Goal: Contribute content: Contribute content

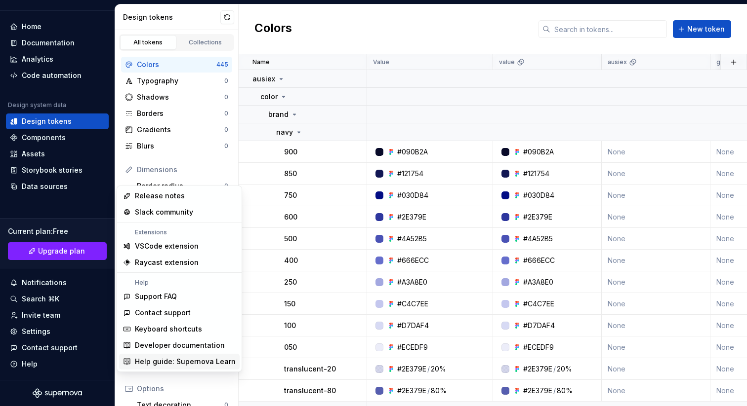
scroll to position [4, 0]
click at [37, 26] on div "Home" at bounding box center [32, 27] width 20 height 10
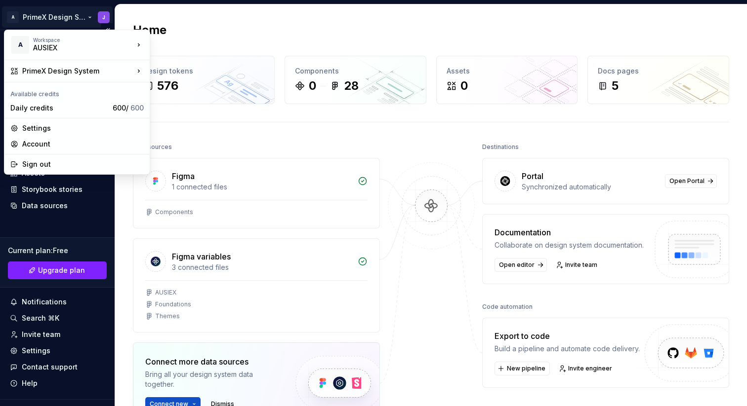
click at [45, 16] on html "A PrimeX Design System J Home Documentation Analytics Code automation Design sy…" at bounding box center [373, 203] width 747 height 406
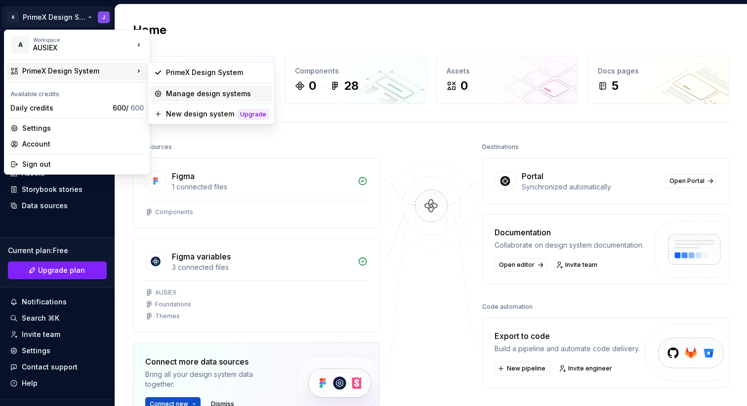
click at [234, 93] on div "Manage design systems" at bounding box center [217, 94] width 102 height 10
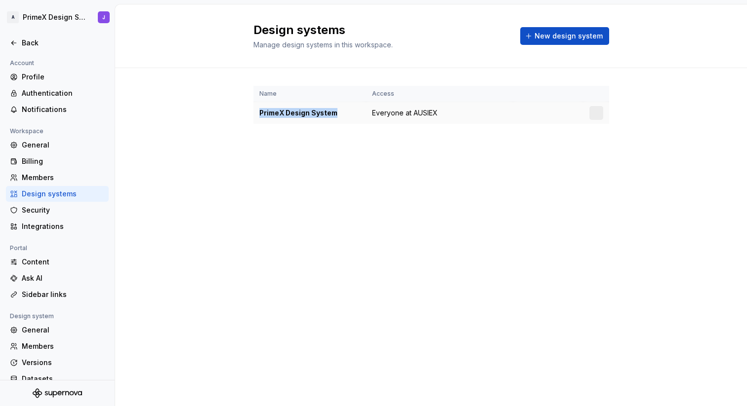
drag, startPoint x: 332, startPoint y: 113, endPoint x: 255, endPoint y: 113, distance: 76.6
click at [255, 113] on td "PrimeX Design System" at bounding box center [309, 113] width 113 height 22
drag, startPoint x: 362, startPoint y: 128, endPoint x: 350, endPoint y: 120, distance: 14.2
click at [362, 128] on div "Name Access PrimeX Design System Everyone at AUSIEX" at bounding box center [431, 114] width 356 height 93
drag, startPoint x: 335, startPoint y: 112, endPoint x: 255, endPoint y: 113, distance: 79.5
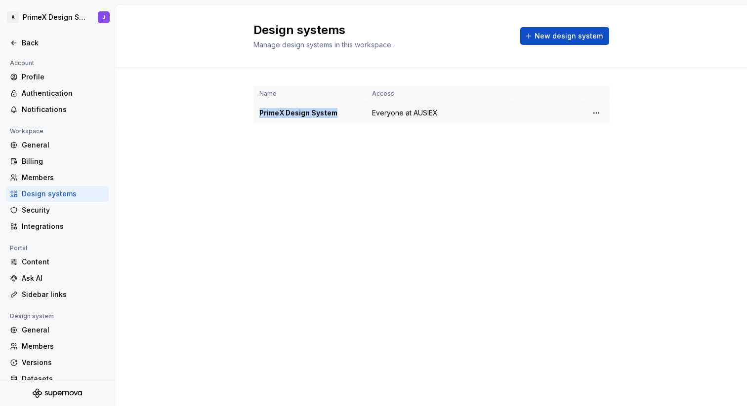
click at [255, 113] on td "PrimeX Design System" at bounding box center [309, 113] width 113 height 22
copy div "PrimeX Design System"
click at [595, 114] on html "A PrimeX Design System J Back Account Profile Authentication Notifications Work…" at bounding box center [373, 203] width 747 height 406
click at [615, 146] on div "Design system settings" at bounding box center [654, 148] width 94 height 10
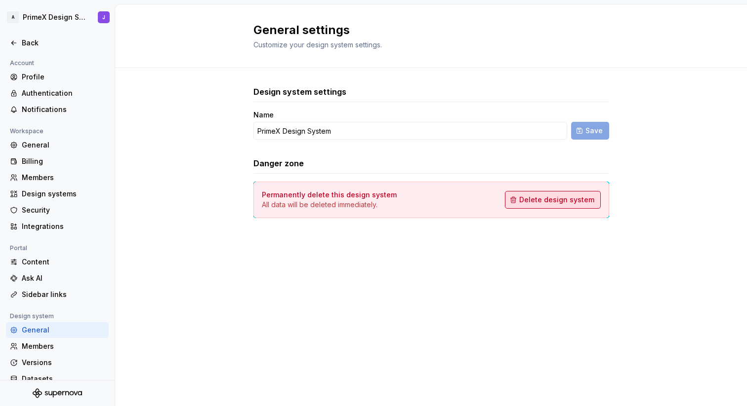
click at [547, 198] on span "Delete design system" at bounding box center [556, 200] width 75 height 10
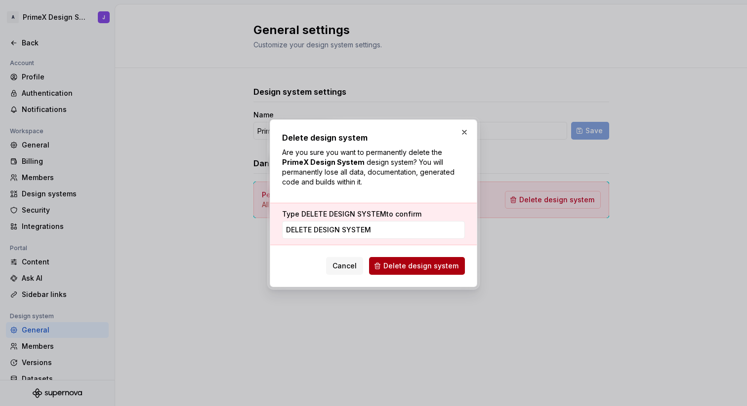
type input "DELETE DESIGN SYSTEM"
click at [435, 269] on span "Delete design system" at bounding box center [420, 266] width 75 height 10
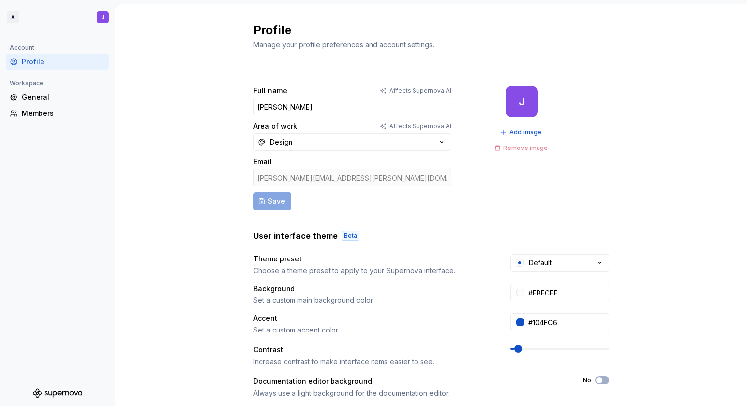
click at [198, 132] on div "Full name Affects Supernova AI Jerry Area of work Affects Supernova AI Design E…" at bounding box center [431, 317] width 632 height 498
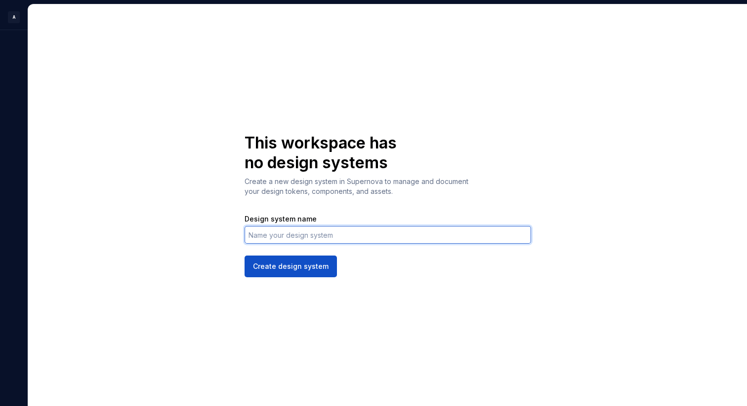
click at [314, 234] on input "Design system name" at bounding box center [387, 235] width 286 height 18
paste input "PrimeX Design System"
type input "PrimeX Design System"
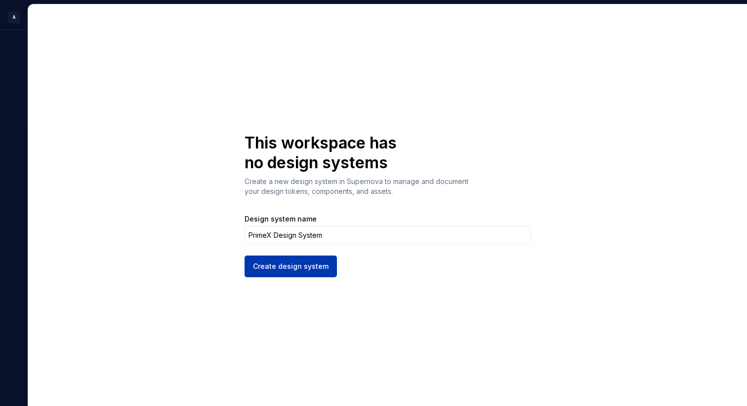
click at [312, 266] on span "Create design system" at bounding box center [291, 267] width 76 height 10
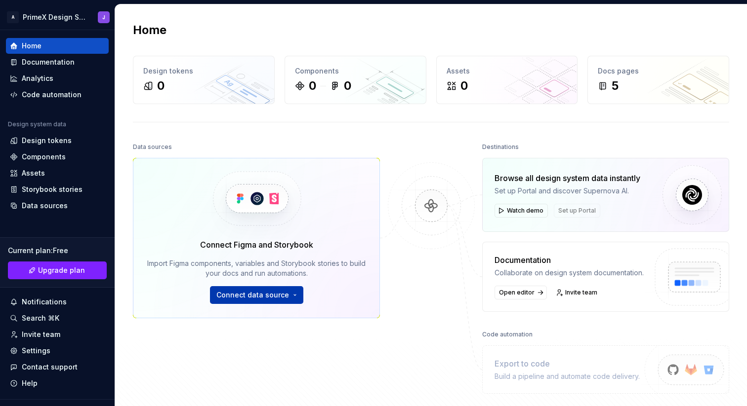
click at [271, 295] on span "Connect data source" at bounding box center [252, 295] width 73 height 10
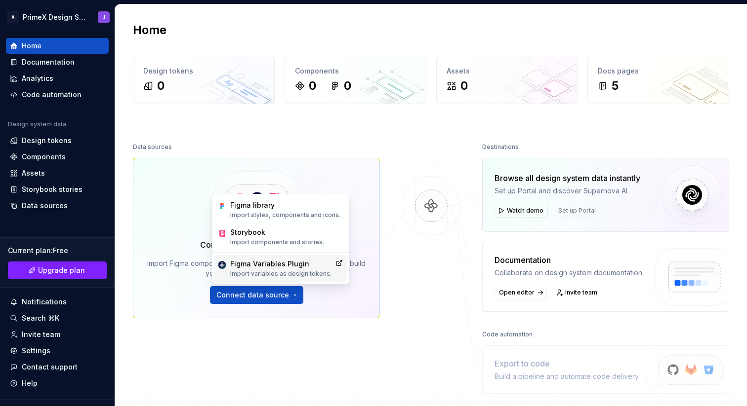
click at [267, 267] on div "Figma Variables Plugin" at bounding box center [280, 264] width 101 height 10
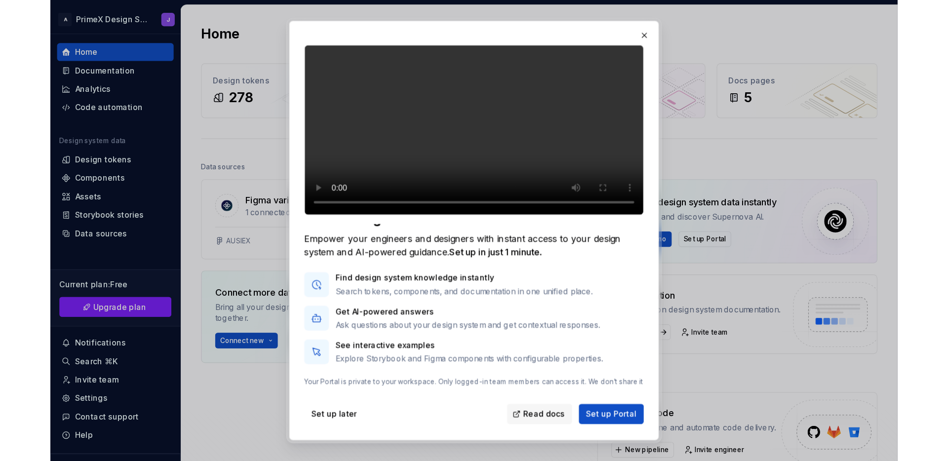
scroll to position [40, 0]
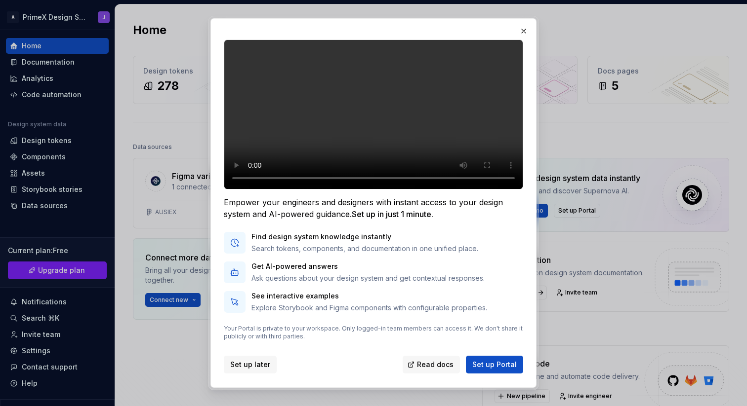
click at [260, 365] on span "Set up later" at bounding box center [250, 365] width 40 height 10
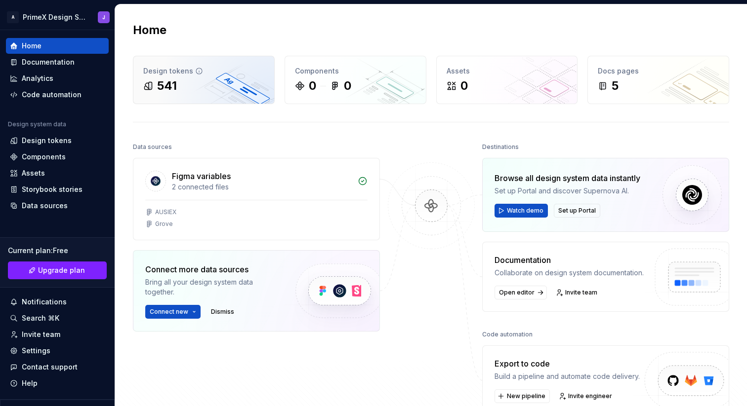
click at [224, 84] on div "541" at bounding box center [203, 86] width 121 height 16
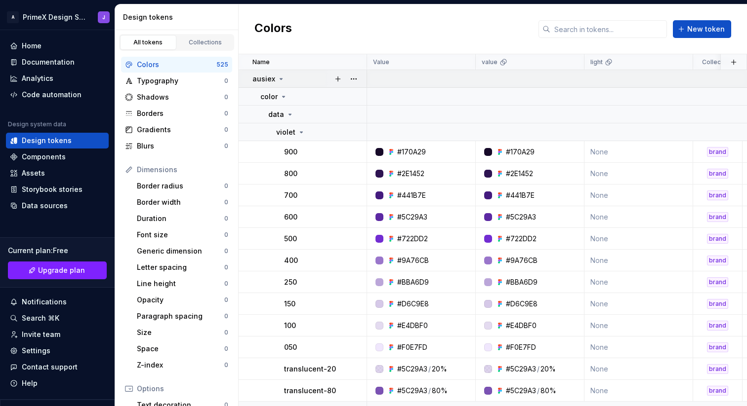
click at [280, 79] on icon at bounding box center [281, 79] width 2 height 1
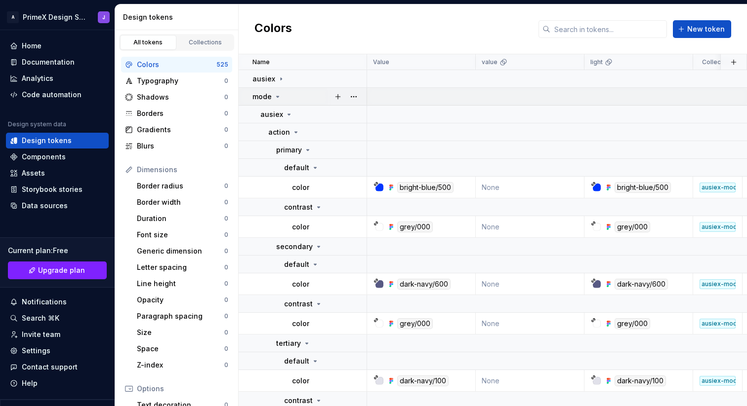
click at [278, 95] on icon at bounding box center [278, 97] width 8 height 8
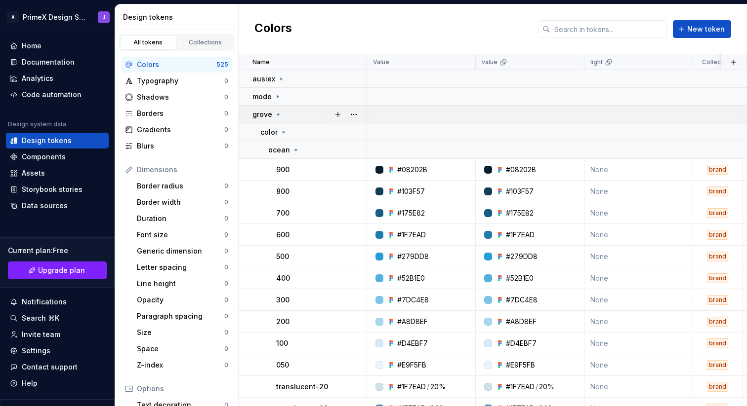
click at [277, 113] on icon at bounding box center [278, 115] width 8 height 8
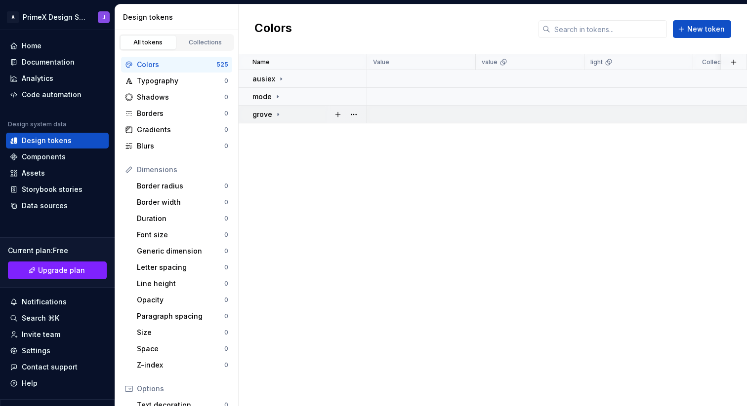
click at [278, 113] on icon at bounding box center [278, 114] width 1 height 2
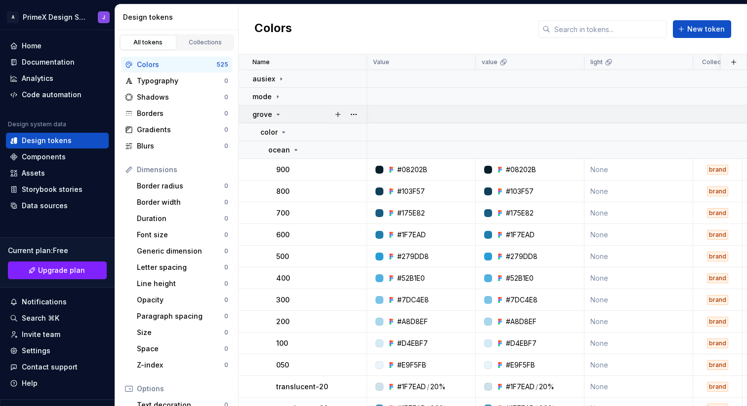
click at [277, 113] on icon at bounding box center [278, 115] width 8 height 8
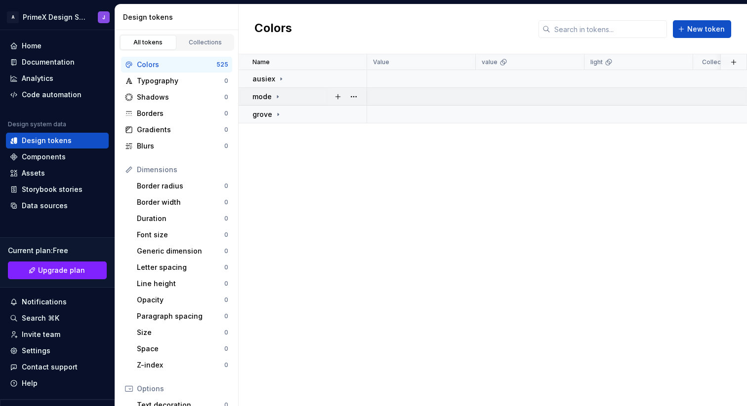
click at [276, 98] on icon at bounding box center [278, 97] width 8 height 8
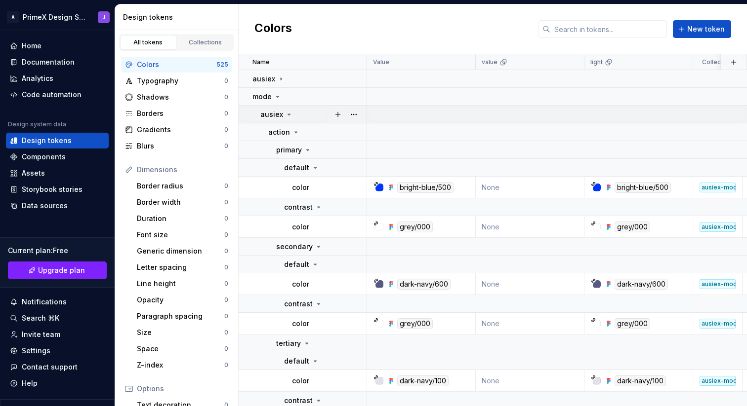
click at [286, 113] on icon at bounding box center [289, 115] width 8 height 8
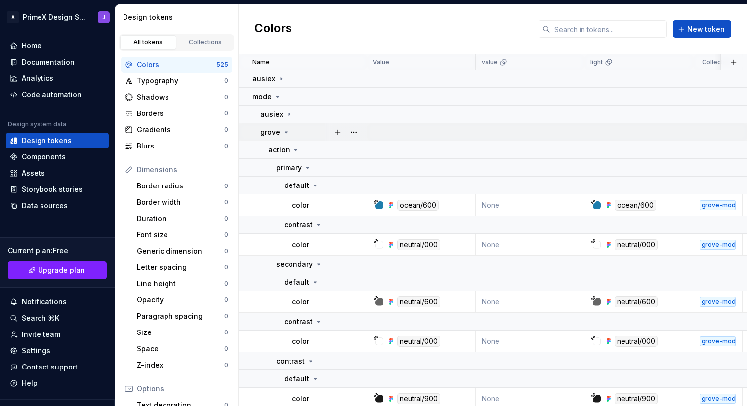
click at [286, 130] on icon at bounding box center [286, 132] width 8 height 8
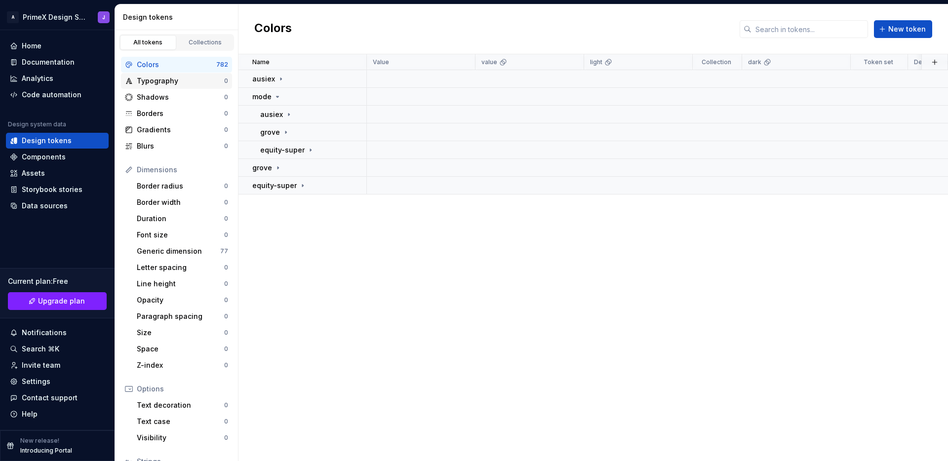
click at [159, 82] on div "Typography" at bounding box center [180, 81] width 87 height 10
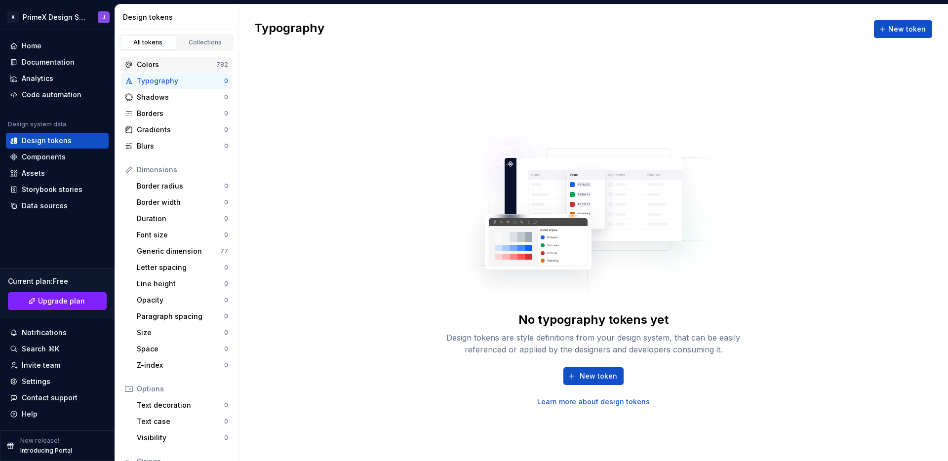
click at [163, 64] on div "Colors" at bounding box center [177, 65] width 80 height 10
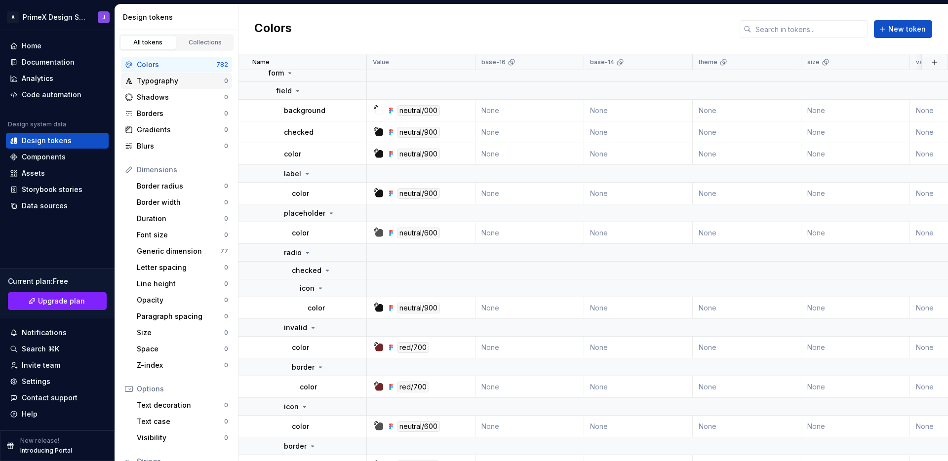
scroll to position [13599, 0]
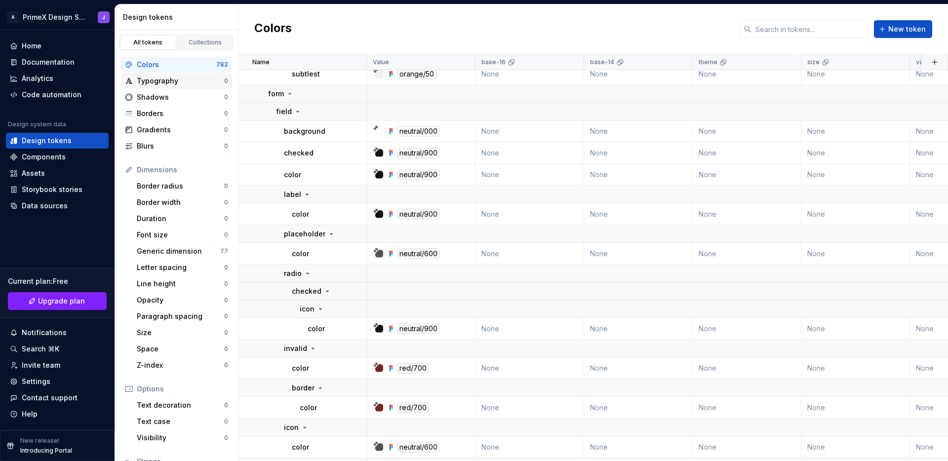
click at [177, 82] on div "Typography" at bounding box center [180, 81] width 87 height 10
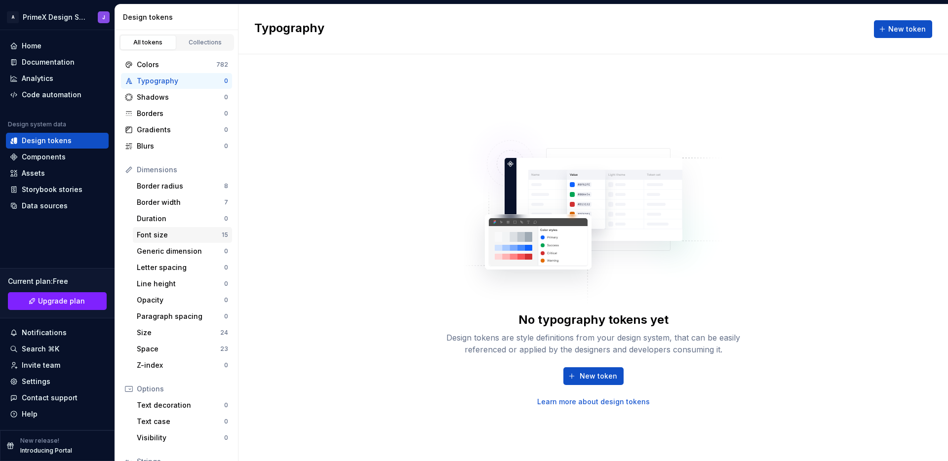
click at [188, 232] on div "Font size" at bounding box center [179, 235] width 85 height 10
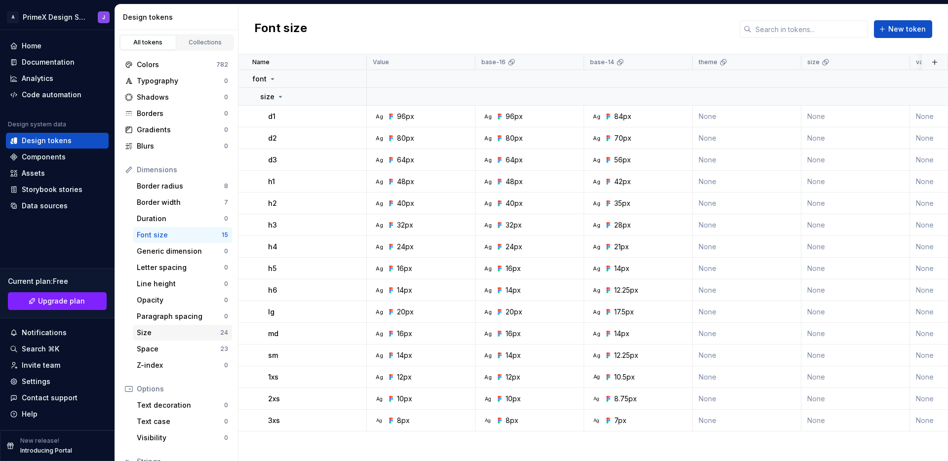
click at [180, 333] on div "Size" at bounding box center [178, 333] width 83 height 10
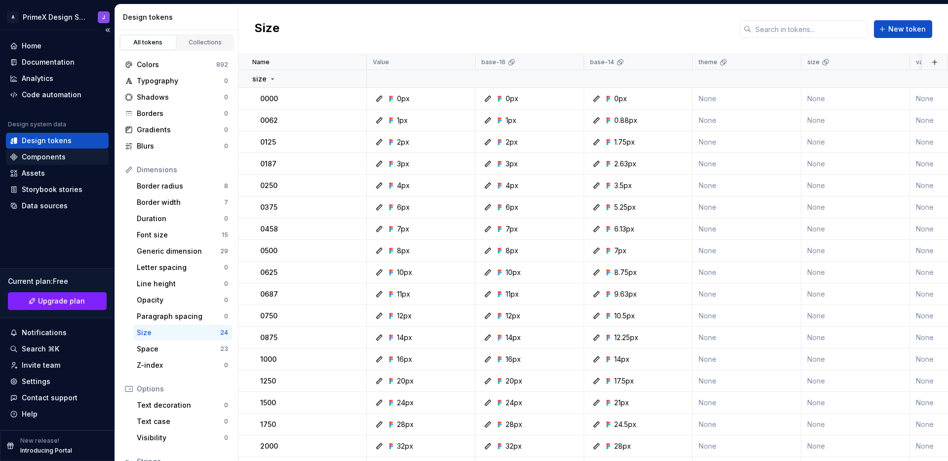
click at [49, 157] on div "Components" at bounding box center [44, 157] width 44 height 10
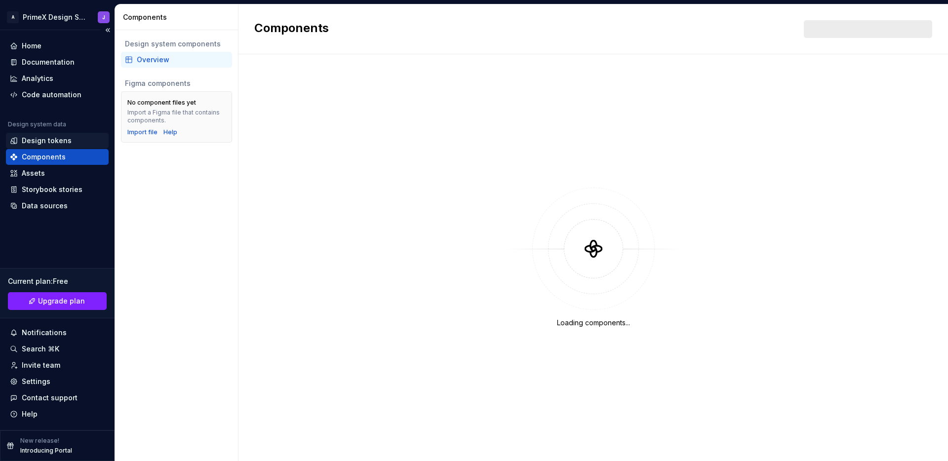
click at [59, 140] on div "Design tokens" at bounding box center [47, 141] width 50 height 10
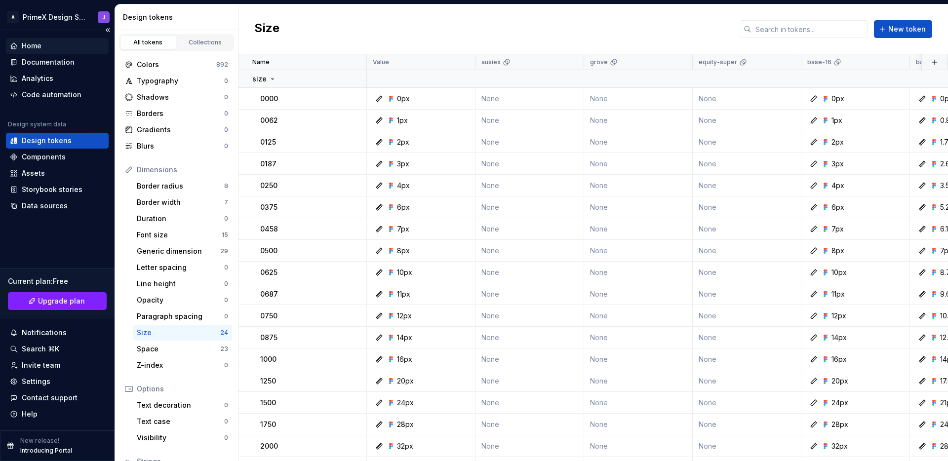
click at [59, 45] on div "Home" at bounding box center [57, 46] width 95 height 10
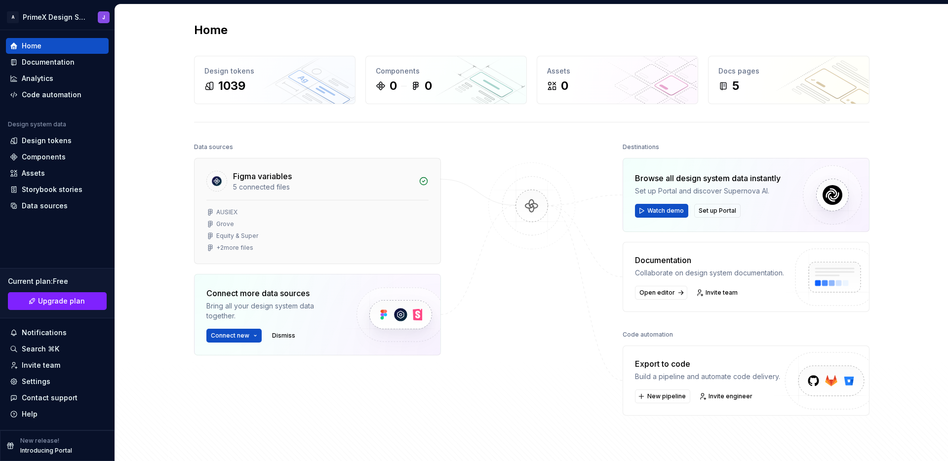
click at [423, 236] on div "Equity & Super" at bounding box center [317, 236] width 222 height 8
click at [63, 155] on div "Components" at bounding box center [44, 157] width 44 height 10
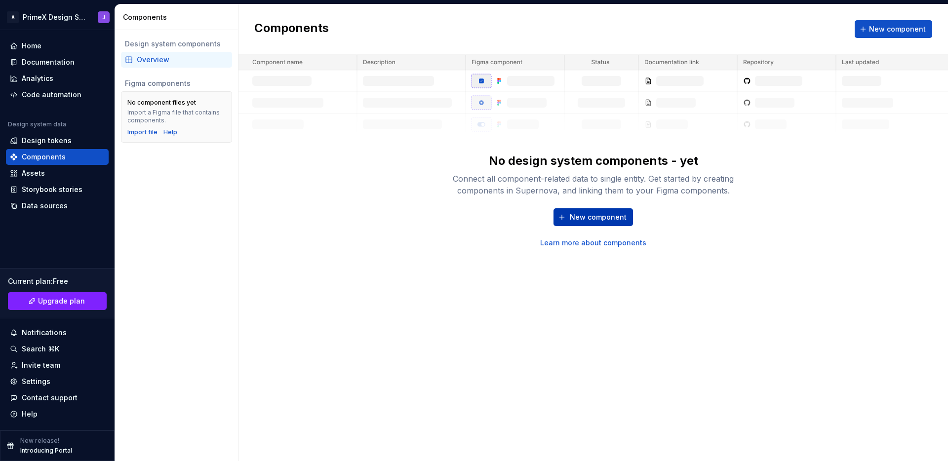
click at [600, 218] on span "New component" at bounding box center [598, 217] width 57 height 10
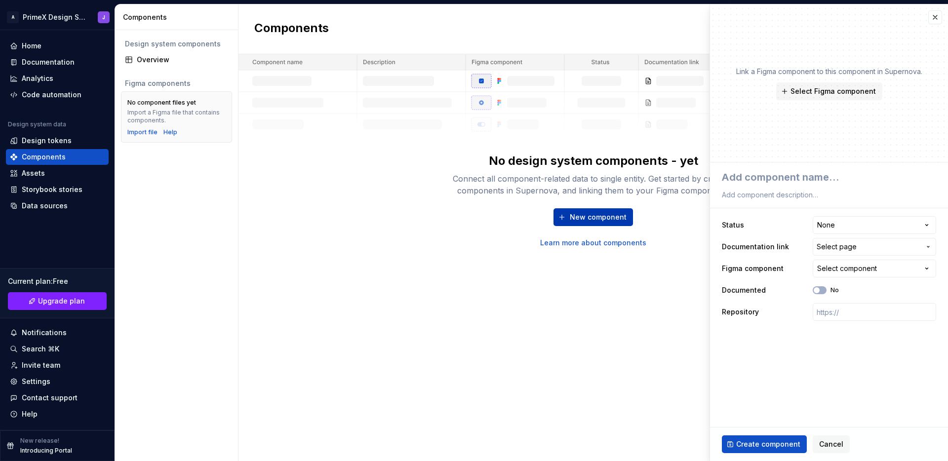
type textarea "*"
click at [935, 20] on button "button" at bounding box center [936, 17] width 14 height 14
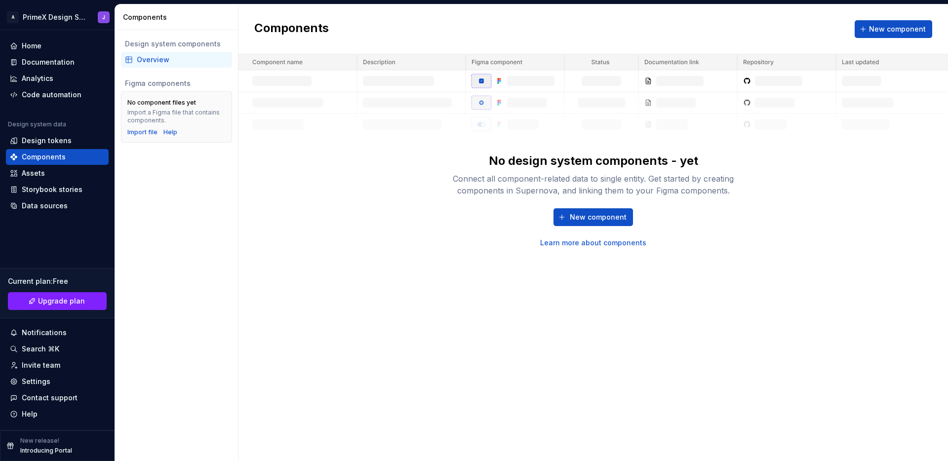
click at [330, 24] on div "Components New component" at bounding box center [594, 29] width 710 height 50
click at [40, 47] on div "Home" at bounding box center [32, 46] width 20 height 10
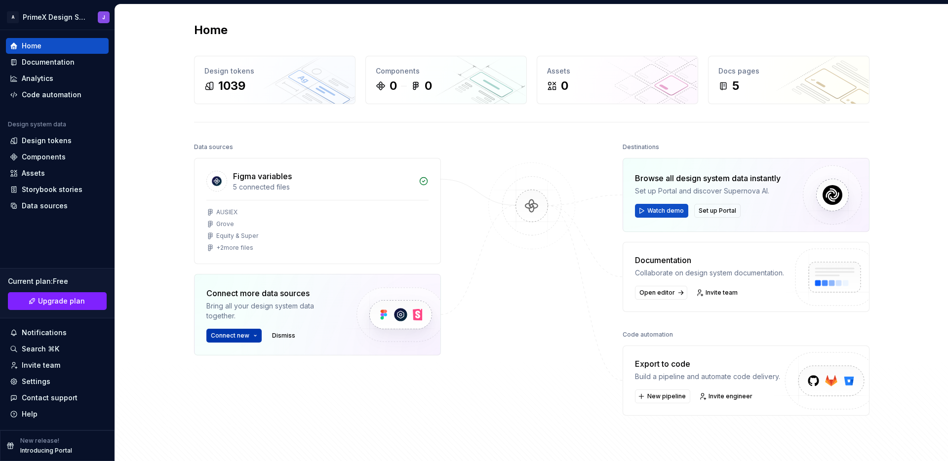
click at [254, 339] on button "Connect new" at bounding box center [233, 336] width 55 height 14
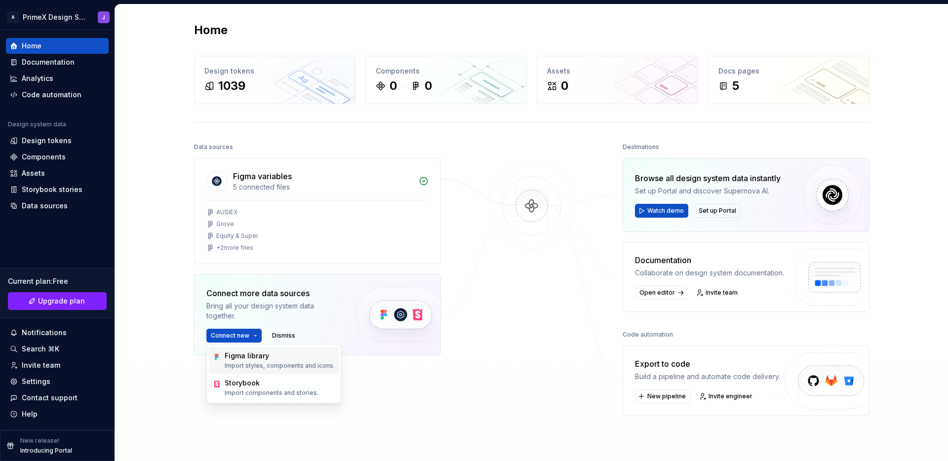
click at [290, 359] on div "Figma library" at bounding box center [280, 356] width 110 height 10
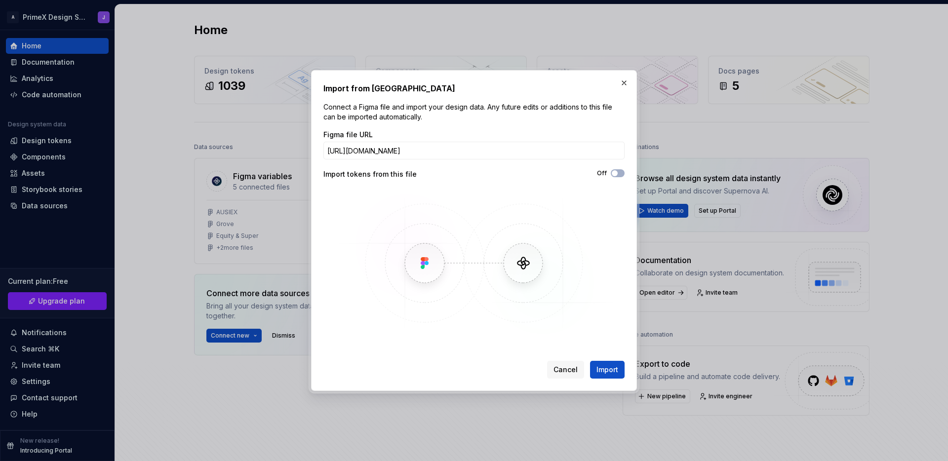
scroll to position [0, 97]
type input "https://www.figma.com/design/lLqVVYSCF8CUZYuA0FTwhX/Components?node-id=146-2400…"
click at [617, 174] on span "button" at bounding box center [615, 173] width 6 height 6
click at [602, 369] on span "Import" at bounding box center [608, 370] width 22 height 10
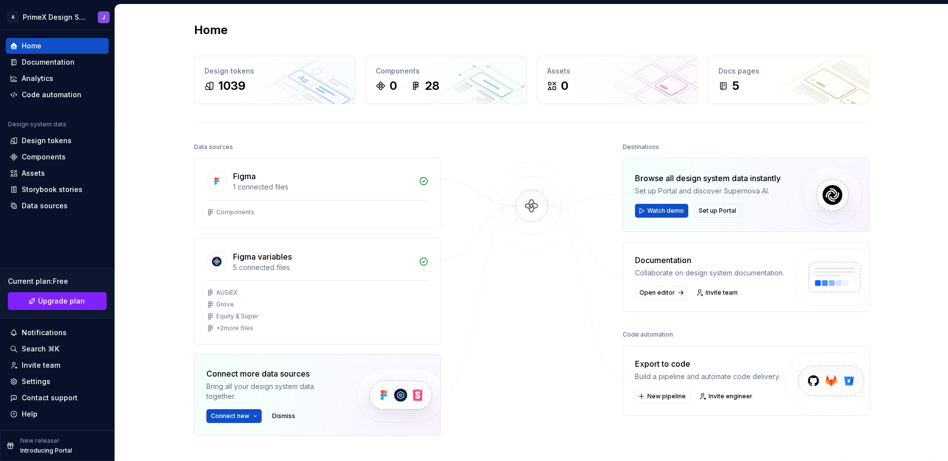
click at [508, 159] on div at bounding box center [532, 312] width 99 height 345
click at [61, 156] on div "Components" at bounding box center [44, 157] width 44 height 10
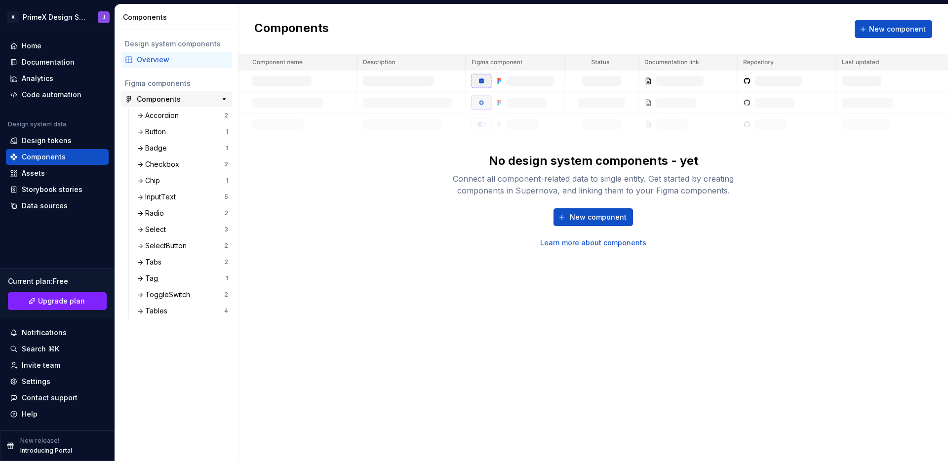
click at [185, 100] on div "Components" at bounding box center [174, 99] width 74 height 10
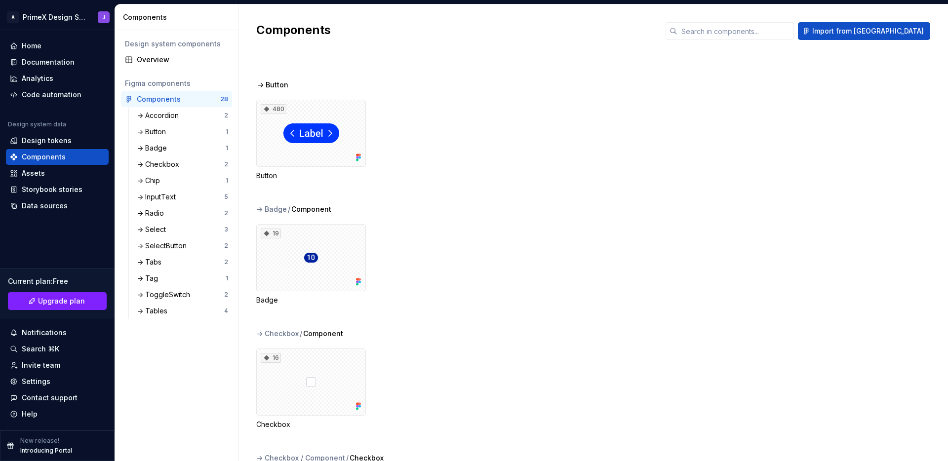
scroll to position [241, 0]
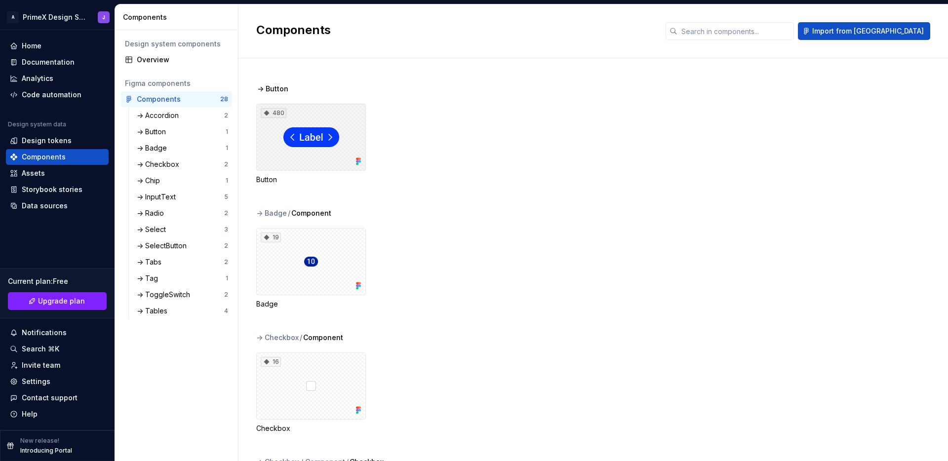
click at [296, 140] on div "480" at bounding box center [311, 137] width 110 height 67
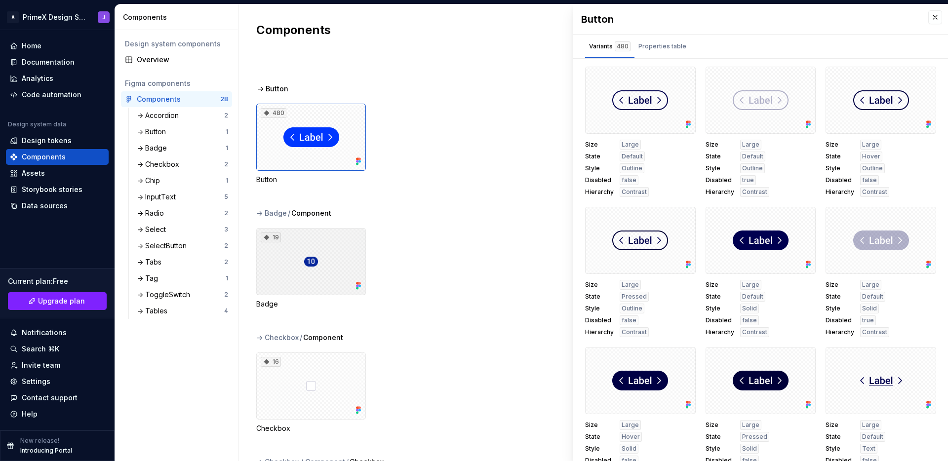
click at [325, 260] on div "19" at bounding box center [311, 261] width 110 height 67
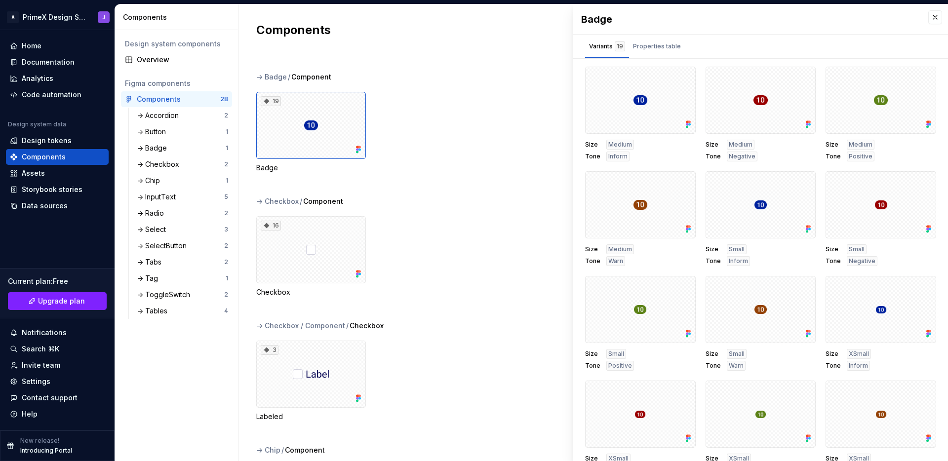
scroll to position [372, 0]
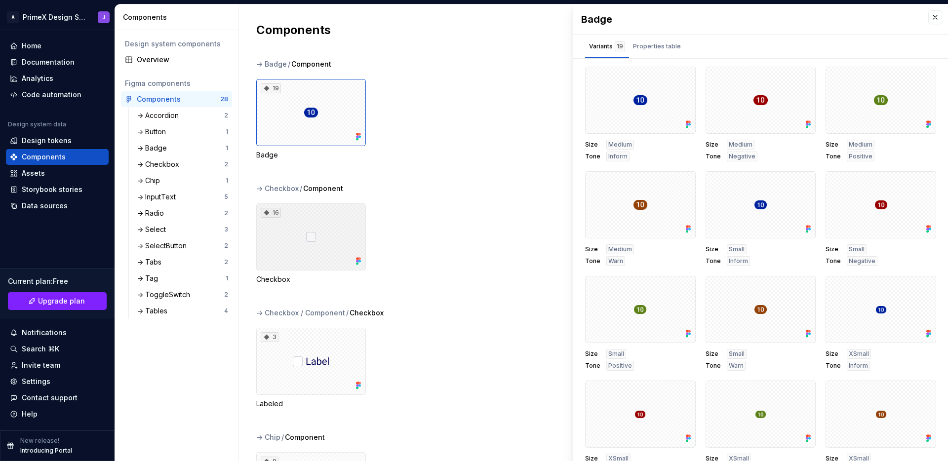
click at [337, 239] on div "16" at bounding box center [311, 236] width 110 height 67
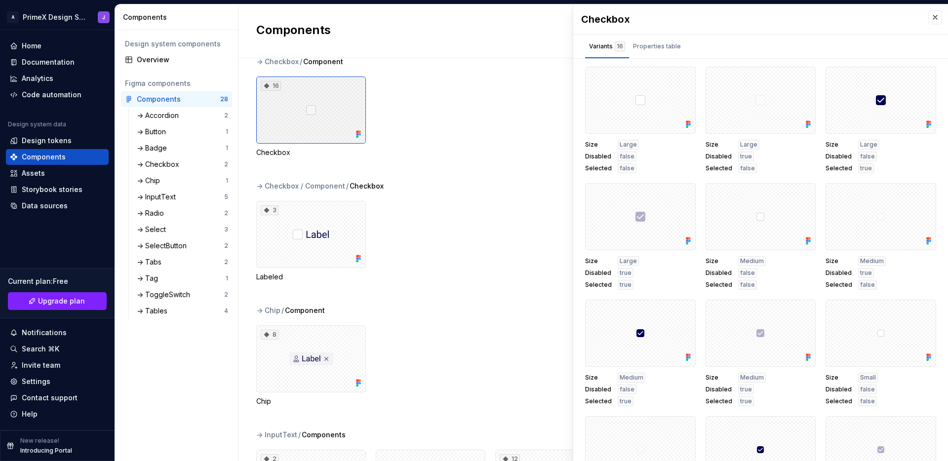
scroll to position [503, 0]
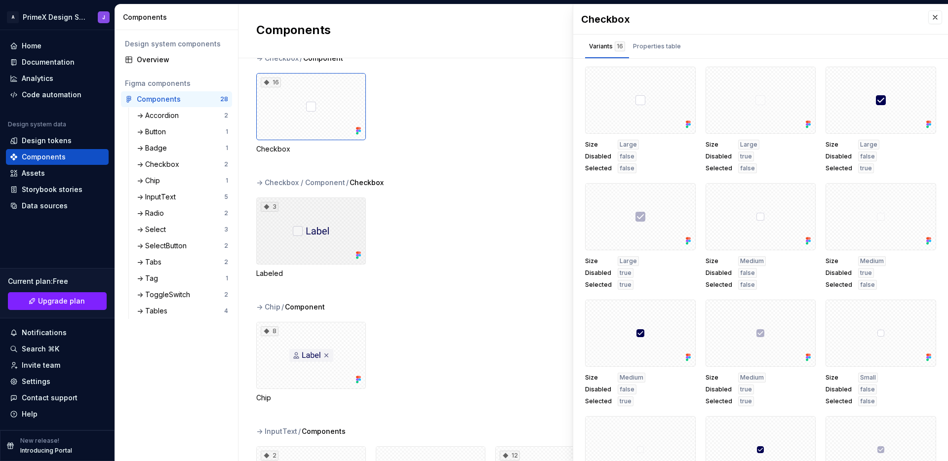
click at [337, 239] on div "3" at bounding box center [311, 231] width 110 height 67
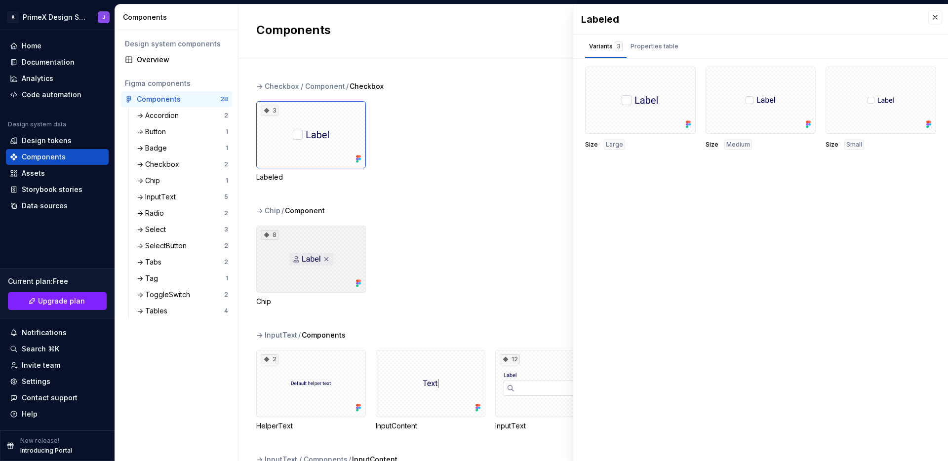
scroll to position [616, 0]
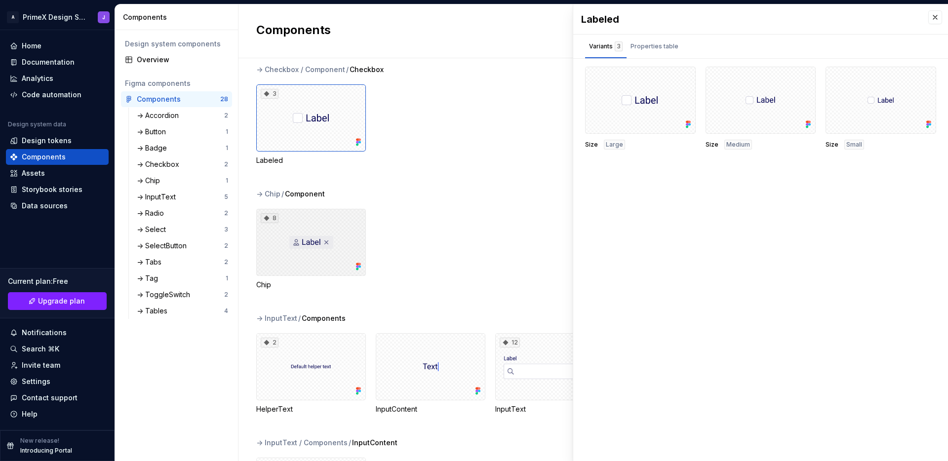
click at [337, 239] on div "8" at bounding box center [311, 242] width 110 height 67
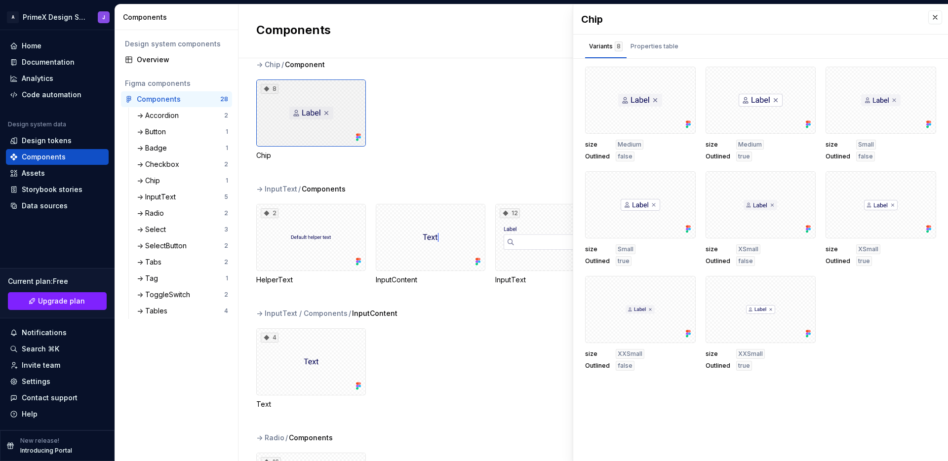
scroll to position [769, 0]
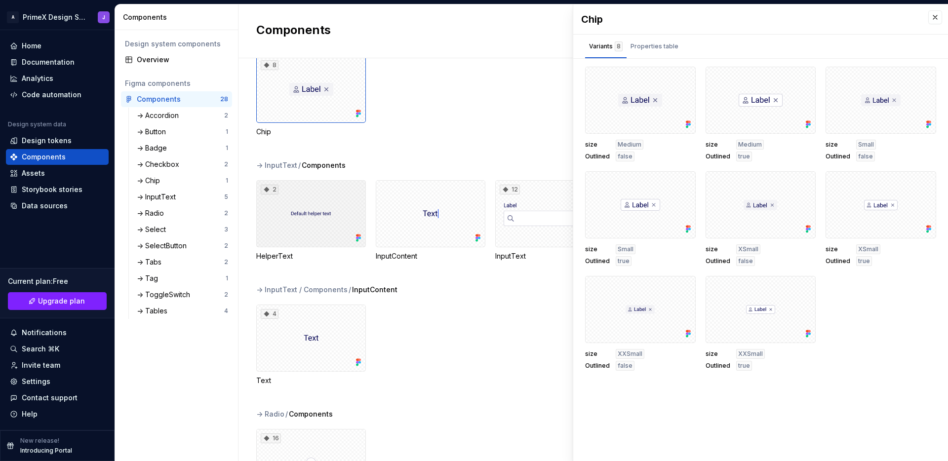
click at [337, 239] on div "2" at bounding box center [311, 213] width 110 height 67
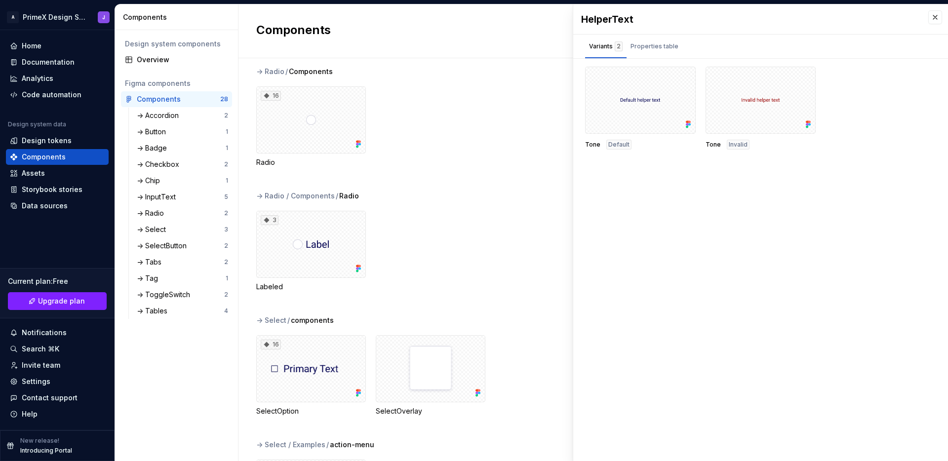
scroll to position [1113, 0]
click at [326, 247] on div "3" at bounding box center [311, 243] width 110 height 67
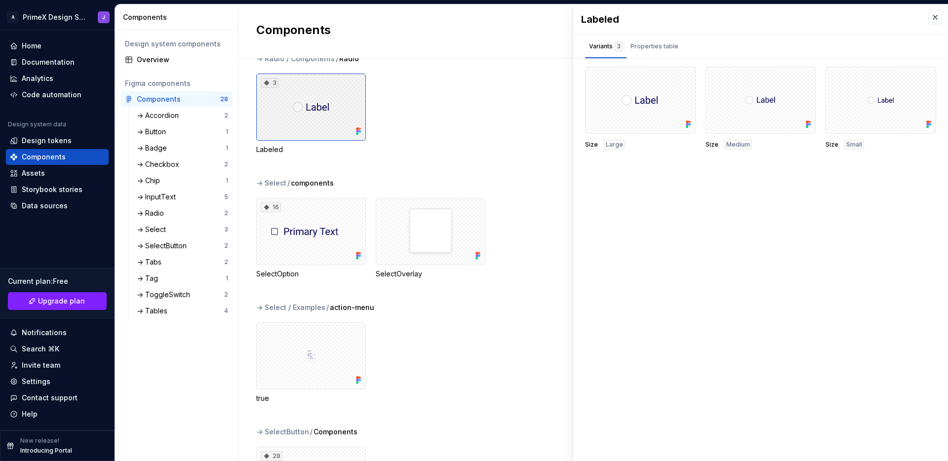
scroll to position [1323, 0]
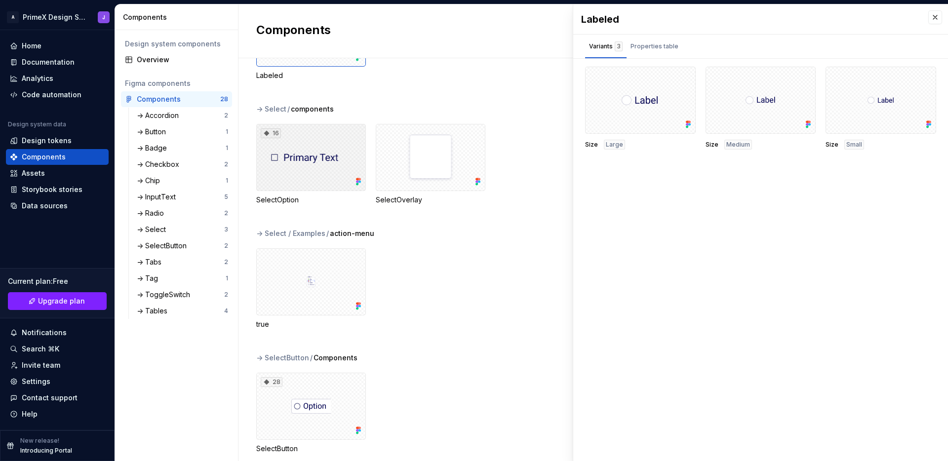
click at [332, 167] on div "16" at bounding box center [311, 157] width 110 height 67
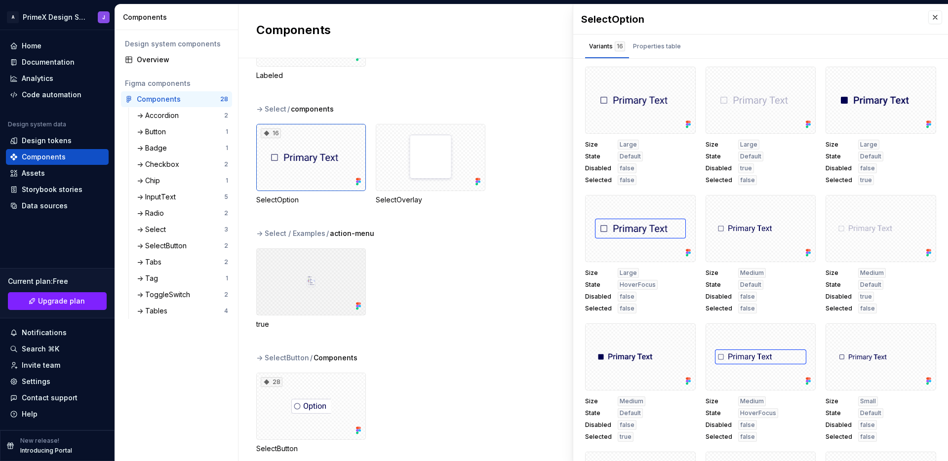
click at [324, 283] on div at bounding box center [311, 281] width 110 height 67
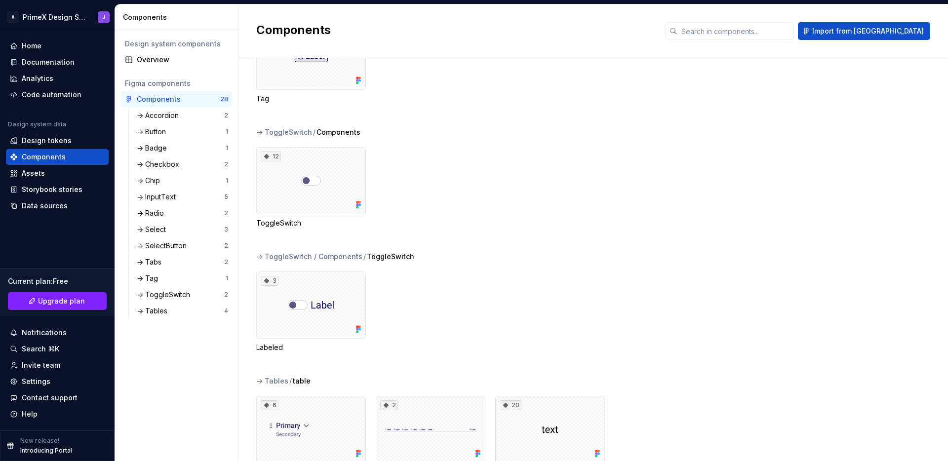
scroll to position [2045, 0]
click at [336, 202] on div "12" at bounding box center [311, 182] width 110 height 67
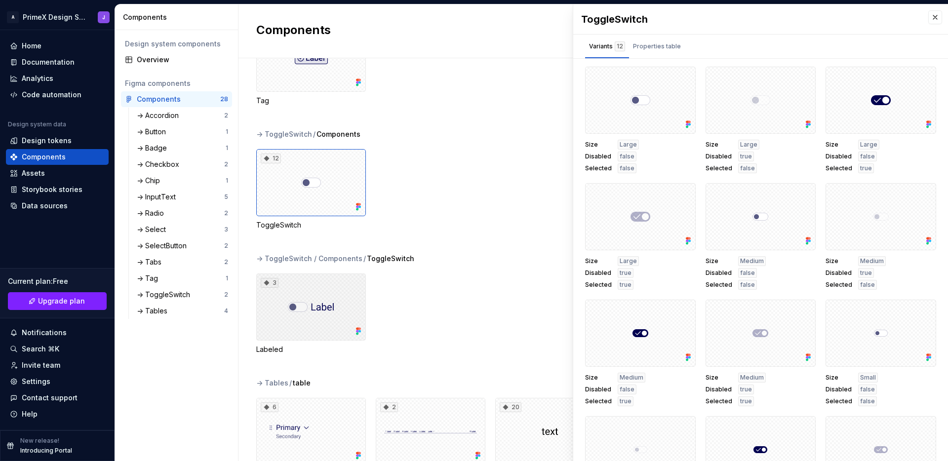
click at [339, 280] on div "3" at bounding box center [311, 307] width 110 height 67
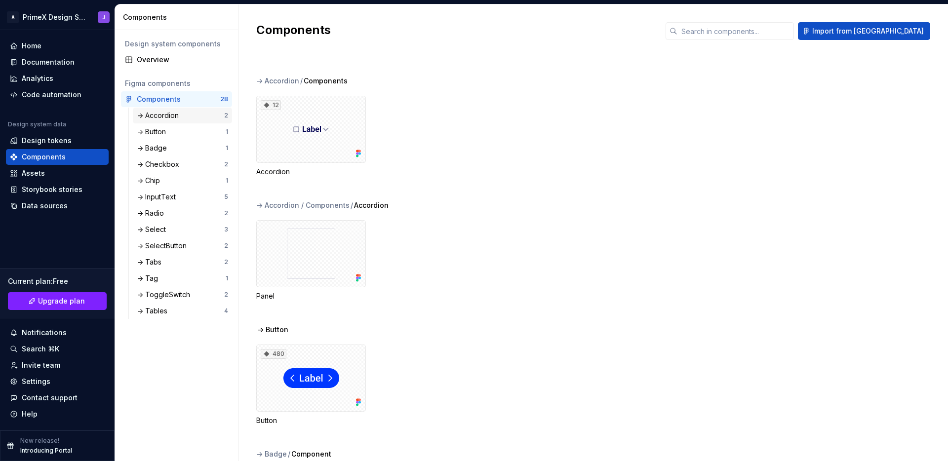
click at [176, 112] on div "-> Accordion" at bounding box center [160, 116] width 46 height 10
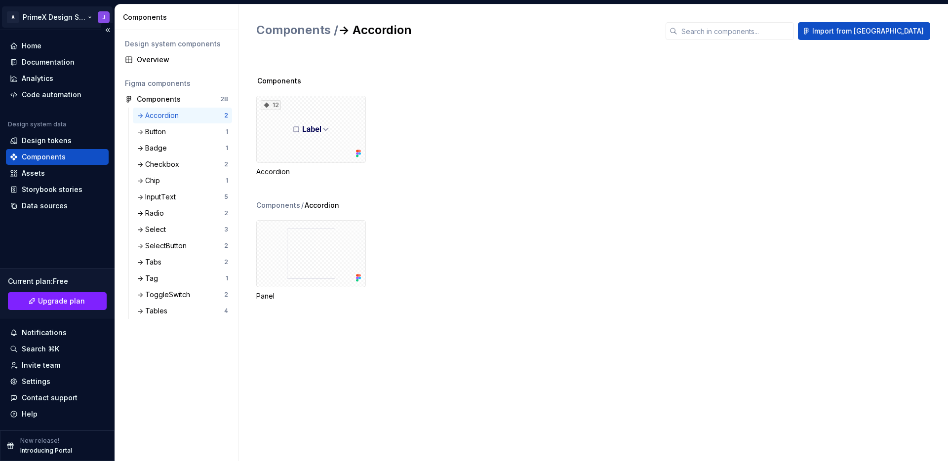
click at [64, 18] on html "A PrimeX Design System J Home Documentation Analytics Code automation Design sy…" at bounding box center [474, 230] width 948 height 461
click at [66, 16] on html "A PrimeX Design System J Home Documentation Analytics Code automation Design sy…" at bounding box center [474, 230] width 948 height 461
click at [47, 44] on div "Home" at bounding box center [57, 46] width 95 height 10
